Goal: Task Accomplishment & Management: Use online tool/utility

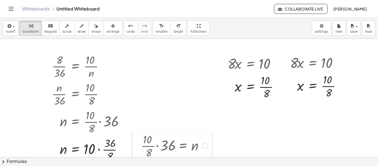
drag, startPoint x: 127, startPoint y: 78, endPoint x: 138, endPoint y: 158, distance: 80.7
click at [138, 158] on div "insert select one: Math Expression Function Text Youtube Video Graphing Geometr…" at bounding box center [189, 92] width 378 height 148
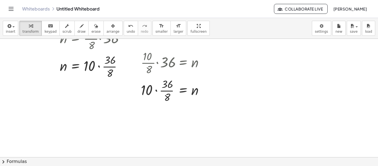
scroll to position [55, 0]
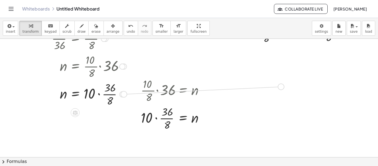
drag, startPoint x: 123, startPoint y: 95, endPoint x: 282, endPoint y: 87, distance: 159.7
click at [282, 87] on div "· 8 · 36 = · 10 · n · · 8 · 36 · n = · · 10 · n · n · · 8 · 36 · n = 10 · · 8 ·…" at bounding box center [189, 101] width 378 height 237
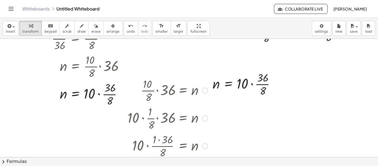
drag, startPoint x: 205, startPoint y: 119, endPoint x: 206, endPoint y: 179, distance: 60.1
click at [206, 166] on html "Graspable Math Activities Whiteboards Classes Account v1.28.4 | Privacy policy …" at bounding box center [189, 83] width 378 height 166
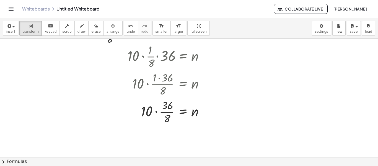
scroll to position [118, 0]
drag, startPoint x: 205, startPoint y: 112, endPoint x: 202, endPoint y: 127, distance: 15.5
click at [202, 127] on div "· 8 · 36 = · 10 · n · · 8 · 36 · n = · · 10 · n · n · · 8 · 36 · n = 10 · · 8 ·…" at bounding box center [189, 98] width 378 height 355
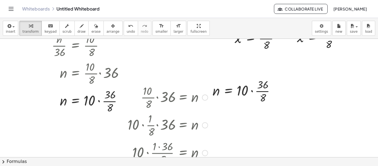
scroll to position [35, 0]
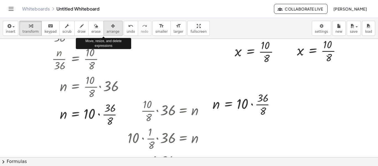
click at [107, 31] on span "arrange" at bounding box center [113, 32] width 13 height 4
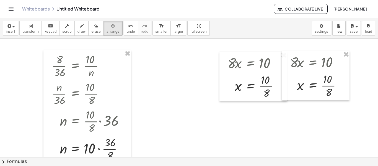
scroll to position [0, 0]
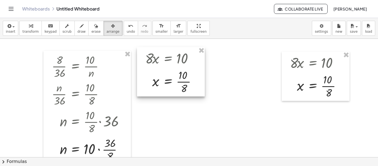
drag, startPoint x: 232, startPoint y: 82, endPoint x: 150, endPoint y: 77, distance: 82.7
click at [150, 77] on div at bounding box center [171, 71] width 68 height 49
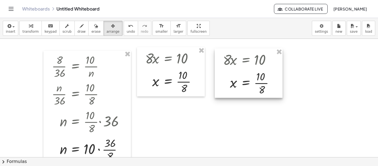
click at [228, 77] on div at bounding box center [249, 72] width 68 height 49
click at [33, 30] on span "transform" at bounding box center [30, 32] width 16 height 4
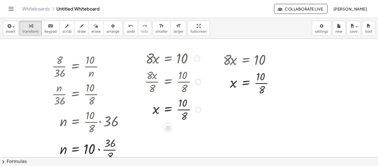
drag, startPoint x: 197, startPoint y: 83, endPoint x: 197, endPoint y: 149, distance: 65.4
click at [197, 149] on div "· 8 · 36 = · 10 · n · · 8 · 36 · n = · · 10 · n · n · · 8 · 36 · n = 10 · · 8 ·…" at bounding box center [189, 157] width 378 height 237
drag, startPoint x: 275, startPoint y: 83, endPoint x: 271, endPoint y: 147, distance: 64.1
click at [271, 147] on div "· 8 · 36 = · 10 · n · · 8 · 36 · n = · · 10 · n · n · · 8 · 36 · n = 10 · · 8 ·…" at bounding box center [189, 157] width 378 height 237
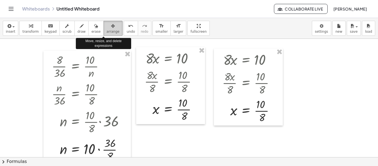
click at [108, 30] on span "arrange" at bounding box center [113, 32] width 13 height 4
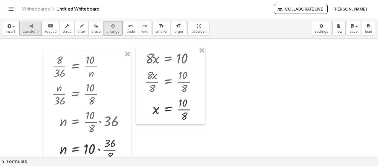
click at [29, 29] on icon "button" at bounding box center [31, 26] width 4 height 7
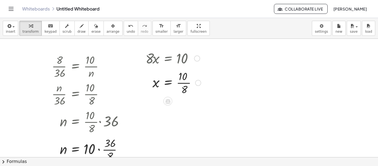
drag, startPoint x: 196, startPoint y: 110, endPoint x: 196, endPoint y: 81, distance: 28.8
click at [196, 81] on div at bounding box center [198, 83] width 6 height 6
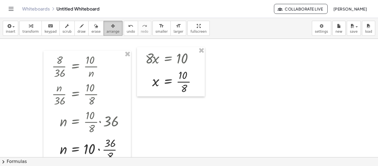
click at [107, 32] on span "arrange" at bounding box center [113, 32] width 13 height 4
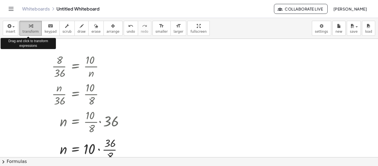
click at [26, 31] on span "transform" at bounding box center [30, 32] width 16 height 4
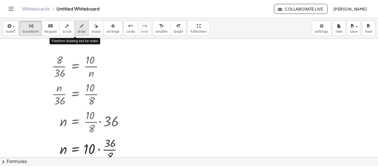
click at [78, 31] on span "draw" at bounding box center [82, 32] width 8 height 4
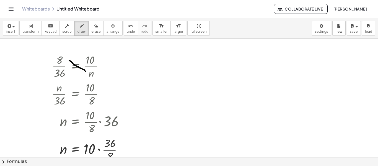
drag, startPoint x: 86, startPoint y: 72, endPoint x: 69, endPoint y: 61, distance: 20.0
click at [69, 61] on div at bounding box center [189, 157] width 378 height 237
click at [68, 63] on div at bounding box center [189, 157] width 378 height 237
drag, startPoint x: 68, startPoint y: 60, endPoint x: 71, endPoint y: 59, distance: 3.4
click at [71, 59] on div at bounding box center [189, 157] width 378 height 237
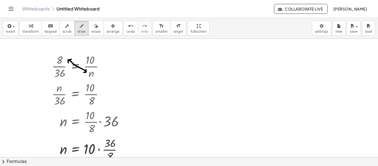
drag, startPoint x: 86, startPoint y: 70, endPoint x: 84, endPoint y: 72, distance: 3.7
click at [84, 72] on div at bounding box center [189, 157] width 378 height 237
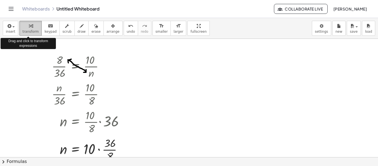
click at [29, 28] on icon "button" at bounding box center [31, 26] width 4 height 7
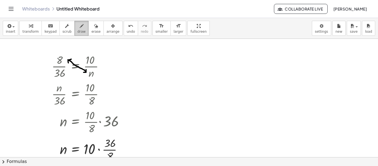
click at [78, 32] on span "draw" at bounding box center [82, 32] width 8 height 4
drag, startPoint x: 68, startPoint y: 101, endPoint x: 102, endPoint y: 96, distance: 34.9
click at [102, 96] on div at bounding box center [189, 157] width 378 height 237
click at [127, 30] on span "undo" at bounding box center [131, 32] width 8 height 4
drag, startPoint x: 69, startPoint y: 99, endPoint x: 105, endPoint y: 92, distance: 36.5
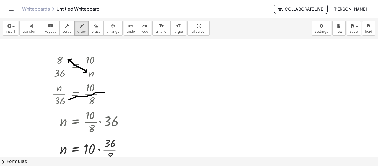
click at [105, 92] on div at bounding box center [189, 157] width 378 height 237
click at [128, 28] on icon "undo" at bounding box center [130, 26] width 5 height 7
drag, startPoint x: 69, startPoint y: 100, endPoint x: 105, endPoint y: 94, distance: 36.2
click at [105, 94] on div at bounding box center [189, 157] width 378 height 237
click at [128, 27] on icon "undo" at bounding box center [130, 26] width 5 height 7
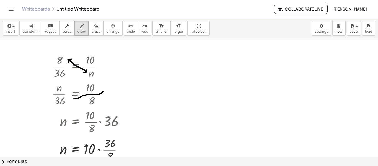
drag, startPoint x: 74, startPoint y: 99, endPoint x: 103, endPoint y: 91, distance: 30.6
click at [103, 91] on div at bounding box center [189, 157] width 378 height 237
click at [127, 30] on span "undo" at bounding box center [131, 32] width 8 height 4
drag, startPoint x: 68, startPoint y: 100, endPoint x: 106, endPoint y: 93, distance: 38.3
click at [106, 93] on div at bounding box center [189, 157] width 378 height 237
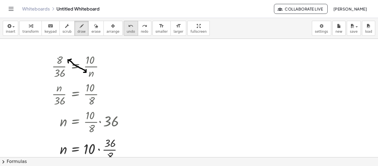
click at [127, 31] on span "undo" at bounding box center [131, 32] width 8 height 4
drag, startPoint x: 76, startPoint y: 101, endPoint x: 104, endPoint y: 91, distance: 29.0
click at [104, 91] on div at bounding box center [189, 157] width 378 height 237
drag, startPoint x: 101, startPoint y: 89, endPoint x: 102, endPoint y: 95, distance: 5.6
click at [102, 95] on div at bounding box center [189, 157] width 378 height 237
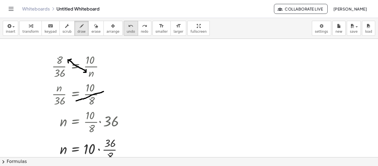
click at [127, 31] on span "undo" at bounding box center [131, 32] width 8 height 4
drag, startPoint x: 100, startPoint y: 89, endPoint x: 107, endPoint y: 90, distance: 7.2
click at [107, 90] on div at bounding box center [189, 157] width 378 height 237
drag, startPoint x: 107, startPoint y: 90, endPoint x: 102, endPoint y: 96, distance: 7.5
click at [102, 96] on div at bounding box center [189, 157] width 378 height 237
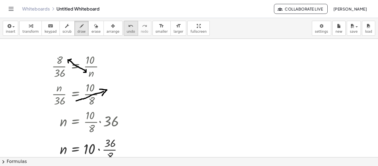
click at [128, 27] on icon "undo" at bounding box center [130, 26] width 5 height 7
drag, startPoint x: 68, startPoint y: 102, endPoint x: 73, endPoint y: 101, distance: 4.8
click at [73, 101] on div at bounding box center [189, 157] width 378 height 237
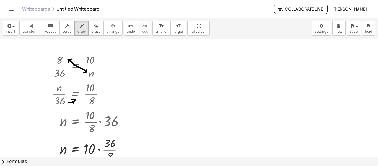
drag, startPoint x: 71, startPoint y: 100, endPoint x: 73, endPoint y: 103, distance: 4.1
click at [73, 103] on div at bounding box center [189, 157] width 378 height 237
click at [127, 30] on span "undo" at bounding box center [131, 32] width 8 height 4
drag, startPoint x: 68, startPoint y: 104, endPoint x: 73, endPoint y: 102, distance: 4.6
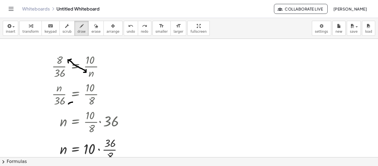
click at [73, 102] on div at bounding box center [189, 157] width 378 height 237
click at [127, 32] on span "undo" at bounding box center [131, 32] width 8 height 4
drag, startPoint x: 68, startPoint y: 103, endPoint x: 74, endPoint y: 102, distance: 5.4
click at [74, 102] on div at bounding box center [189, 157] width 378 height 237
drag, startPoint x: 71, startPoint y: 100, endPoint x: 77, endPoint y: 101, distance: 5.6
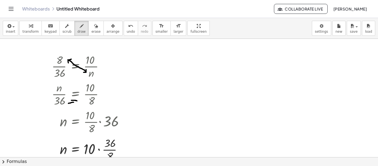
click at [77, 101] on div at bounding box center [189, 157] width 378 height 237
drag, startPoint x: 74, startPoint y: 104, endPoint x: 77, endPoint y: 101, distance: 3.5
click at [77, 101] on div at bounding box center [189, 157] width 378 height 237
click at [29, 29] on icon "button" at bounding box center [31, 26] width 4 height 7
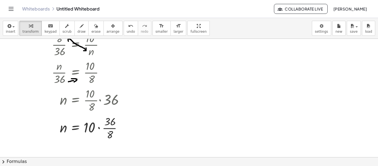
scroll to position [28, 0]
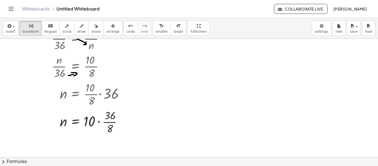
click at [309, 122] on div at bounding box center [189, 129] width 378 height 237
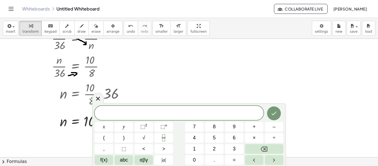
click at [299, 32] on div "insert select one: Math Expression Function Text Youtube Video Graphing Geometr…" at bounding box center [189, 28] width 378 height 21
click at [97, 99] on icon at bounding box center [98, 99] width 4 height 4
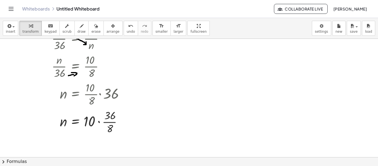
click at [157, 67] on div at bounding box center [189, 129] width 378 height 237
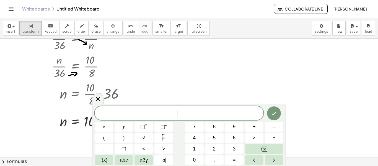
scroll to position [0, 0]
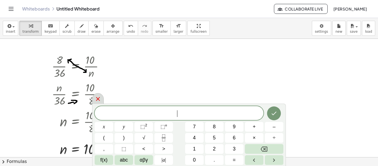
click at [95, 98] on icon at bounding box center [98, 99] width 7 height 7
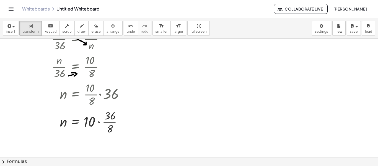
scroll to position [28, 0]
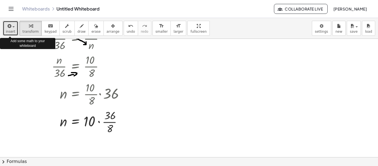
click at [13, 30] on span "insert" at bounding box center [10, 32] width 9 height 4
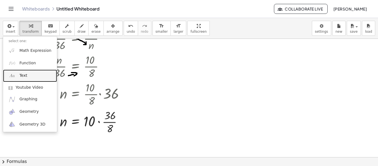
click at [26, 78] on span "Text" at bounding box center [23, 76] width 8 height 6
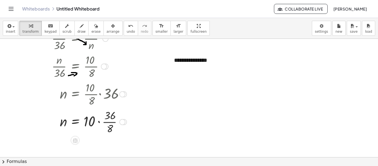
click at [124, 126] on div at bounding box center [89, 121] width 81 height 28
click at [127, 33] on span "undo" at bounding box center [131, 32] width 8 height 4
click at [191, 72] on div at bounding box center [189, 129] width 378 height 237
click at [107, 31] on span "arrange" at bounding box center [113, 32] width 13 height 4
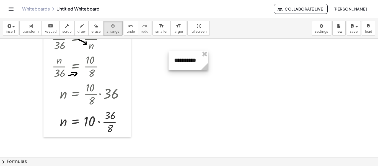
drag, startPoint x: 250, startPoint y: 68, endPoint x: 206, endPoint y: 69, distance: 43.5
click at [206, 69] on icon at bounding box center [204, 66] width 7 height 7
click at [29, 29] on icon "button" at bounding box center [31, 26] width 4 height 7
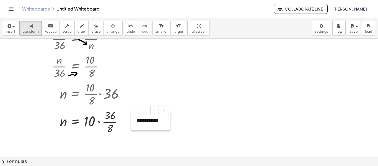
drag, startPoint x: 170, startPoint y: 61, endPoint x: 132, endPoint y: 121, distance: 71.2
click at [132, 121] on div at bounding box center [134, 120] width 6 height 19
click at [154, 77] on div at bounding box center [189, 129] width 378 height 237
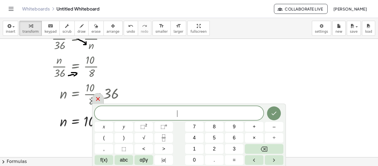
click at [99, 102] on div at bounding box center [98, 98] width 12 height 11
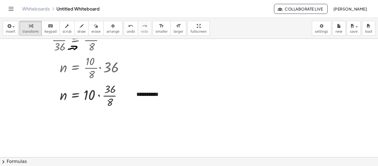
scroll to position [83, 0]
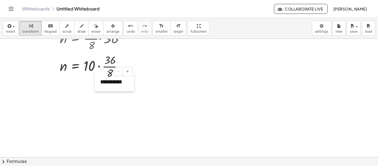
drag, startPoint x: 135, startPoint y: 69, endPoint x: 99, endPoint y: 86, distance: 39.9
click at [99, 86] on div at bounding box center [98, 81] width 6 height 19
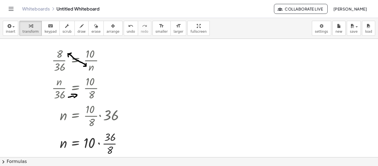
scroll to position [0, 0]
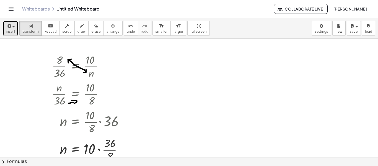
click at [14, 31] on span "insert" at bounding box center [10, 32] width 9 height 4
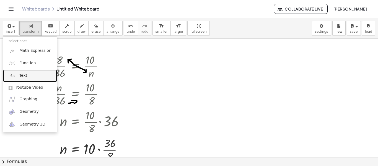
click at [25, 74] on span "Text" at bounding box center [23, 76] width 8 height 6
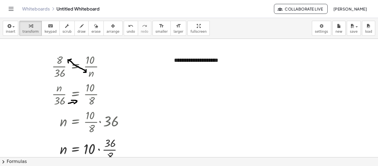
click at [231, 81] on div at bounding box center [189, 157] width 378 height 237
drag, startPoint x: 172, startPoint y: 59, endPoint x: 18, endPoint y: 41, distance: 154.8
click at [18, 41] on div "**********" at bounding box center [56, 48] width 83 height 19
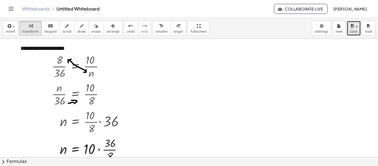
click at [358, 29] on button "save" at bounding box center [354, 28] width 14 height 15
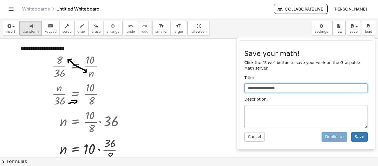
click at [310, 83] on input "**********" at bounding box center [307, 87] width 124 height 9
type input "**********"
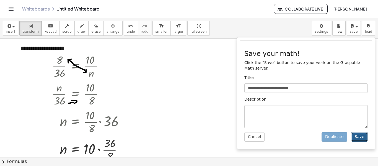
click at [361, 132] on button "Save" at bounding box center [360, 136] width 17 height 9
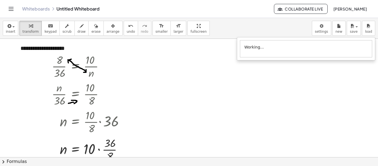
click at [220, 30] on div "insert select one: Math Expression Function Text Youtube Video Graphing Geometr…" at bounding box center [189, 28] width 378 height 21
